Goal: Navigation & Orientation: Find specific page/section

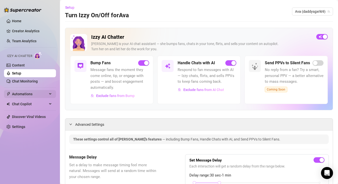
click at [32, 94] on span "Automations" at bounding box center [30, 94] width 36 height 8
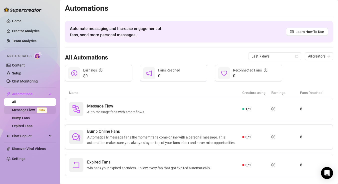
click at [29, 112] on link "Message Flow Beta" at bounding box center [30, 110] width 37 height 4
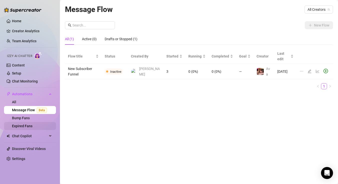
click at [32, 125] on link "Expired Fans" at bounding box center [22, 126] width 21 height 4
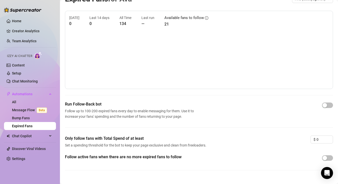
scroll to position [20, 0]
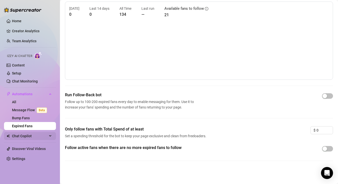
click at [43, 137] on span "Chat Copilot" at bounding box center [30, 136] width 36 height 8
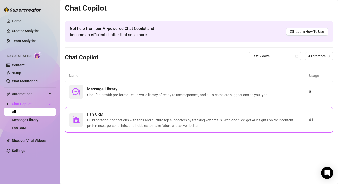
click at [173, 128] on span "Build personal connections with fans and nurture top supporters by tracking key…" at bounding box center [198, 123] width 222 height 11
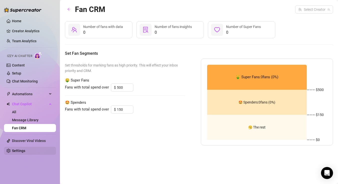
click at [22, 153] on link "Settings" at bounding box center [18, 151] width 13 height 4
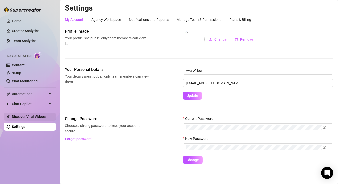
click at [46, 115] on link "Discover Viral Videos" at bounding box center [29, 117] width 34 height 4
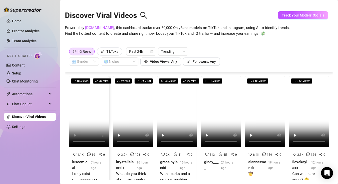
click at [80, 160] on strong "luscomical" at bounding box center [79, 165] width 15 height 11
click at [122, 161] on strong "krystellelacroix" at bounding box center [125, 165] width 18 height 11
click at [165, 161] on strong "grace.hylandd" at bounding box center [169, 165] width 18 height 11
click at [21, 22] on link "Home" at bounding box center [17, 21] width 10 height 4
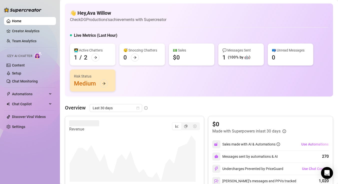
click at [99, 87] on div "Risk Status Medium" at bounding box center [93, 81] width 46 height 22
click at [105, 85] on icon "arrow-right" at bounding box center [104, 84] width 4 height 4
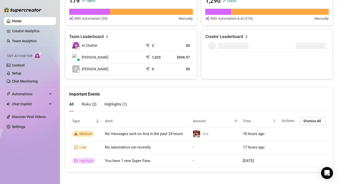
scroll to position [217, 0]
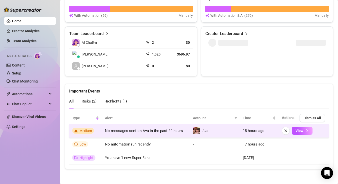
click at [87, 133] on span "Medium" at bounding box center [86, 131] width 13 height 4
click at [80, 129] on span "Medium" at bounding box center [86, 131] width 13 height 4
click at [301, 130] on button "View" at bounding box center [302, 131] width 21 height 8
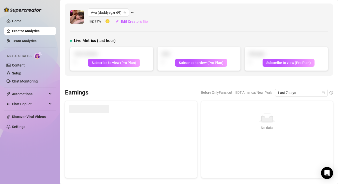
click at [22, 23] on link "Home" at bounding box center [17, 21] width 10 height 4
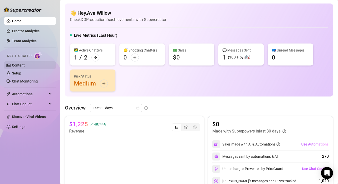
click at [22, 65] on link "Content" at bounding box center [18, 65] width 13 height 4
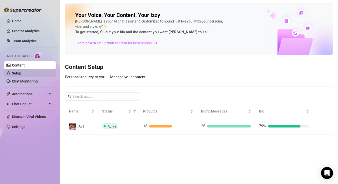
click at [16, 73] on link "Setup" at bounding box center [16, 73] width 9 height 4
